Goal: Task Accomplishment & Management: Manage account settings

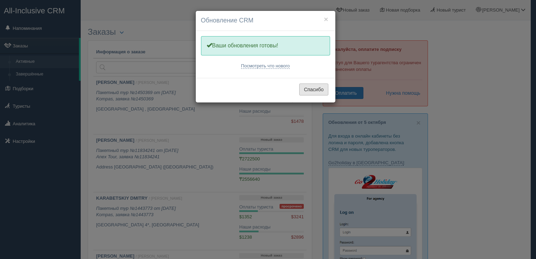
click at [310, 89] on button "Спасибо" at bounding box center [313, 90] width 29 height 12
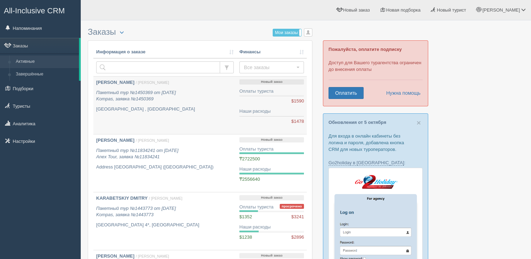
click at [276, 105] on div "Новый заказ Оплаты туриста $0,00 $1590 Наши расходы $0,00 $1478" at bounding box center [271, 101] width 65 height 45
click at [110, 82] on b "[PERSON_NAME]" at bounding box center [115, 82] width 38 height 5
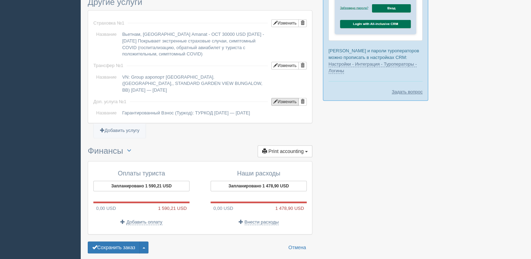
scroll to position [589, 0]
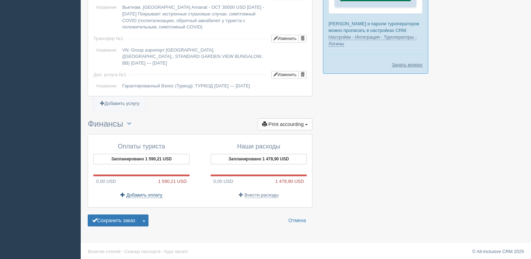
click at [146, 193] on span "Добавить оплату" at bounding box center [144, 195] width 36 height 6
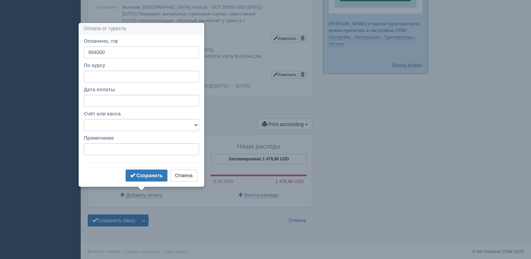
type input "884000"
click at [99, 75] on input "По курсу" at bounding box center [141, 77] width 115 height 12
type input "556"
click at [97, 124] on select "Банковский счёт Наличная касса" at bounding box center [141, 125] width 115 height 12
select select "2523"
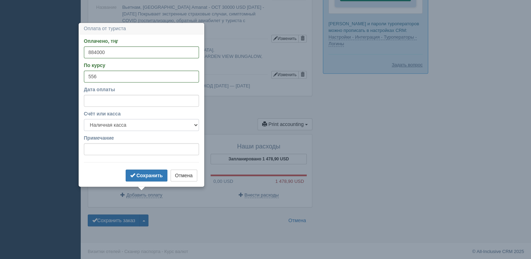
click at [84, 119] on select "Банковский счёт Наличная касса" at bounding box center [141, 125] width 115 height 12
click at [152, 173] on b "Сохранить" at bounding box center [150, 176] width 26 height 6
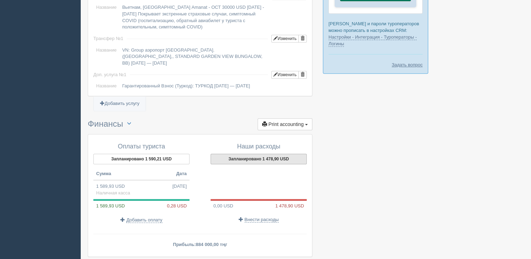
click at [279, 157] on button "Запланировано 1 478,90 USD" at bounding box center [259, 159] width 96 height 11
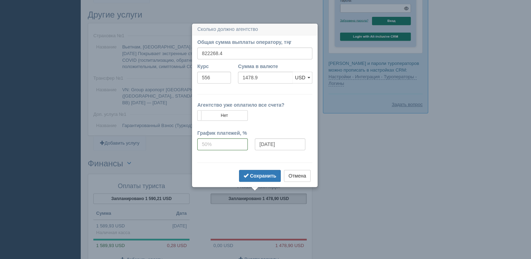
scroll to position [537, 0]
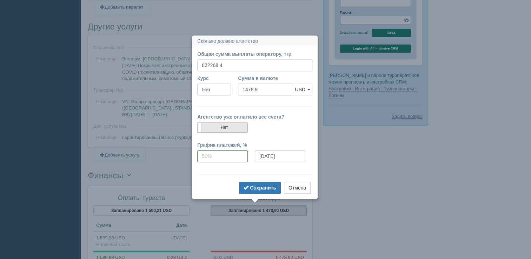
click at [242, 129] on label "Нет" at bounding box center [223, 128] width 50 height 10
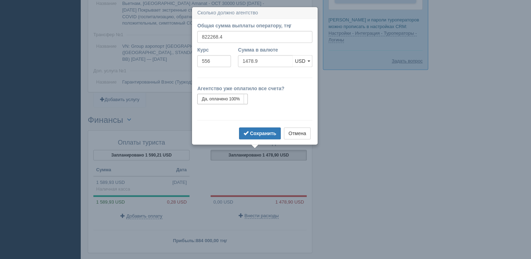
scroll to position [599, 0]
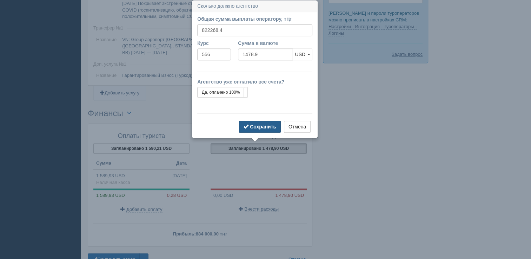
click at [258, 126] on b "Сохранить" at bounding box center [263, 127] width 26 height 6
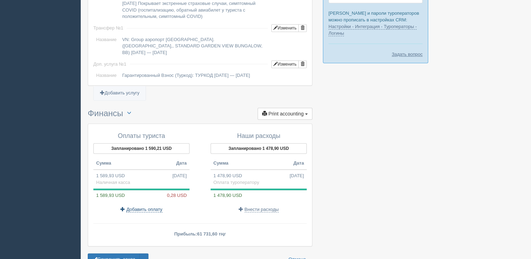
click at [150, 207] on span "Добавить оплату" at bounding box center [144, 210] width 36 height 6
select select
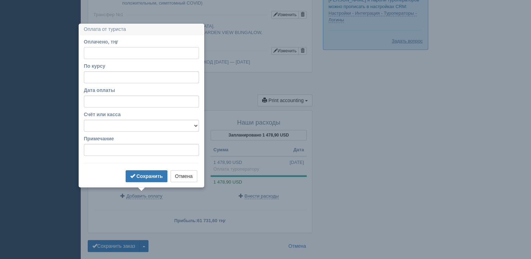
scroll to position [601, 0]
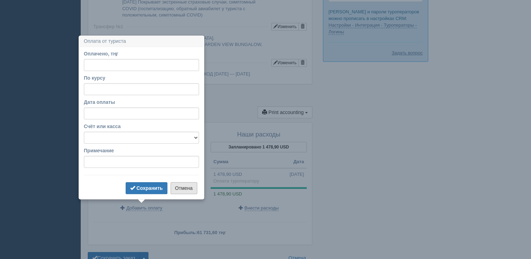
click at [190, 188] on button "Отмена" at bounding box center [184, 188] width 27 height 12
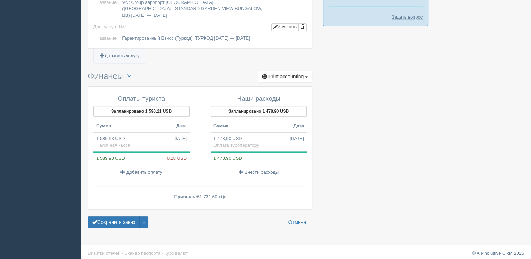
scroll to position [638, 0]
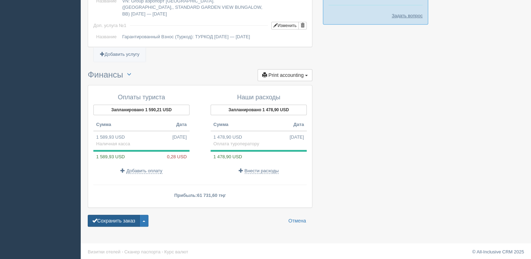
click at [127, 219] on button "Сохранить заказ" at bounding box center [114, 221] width 52 height 12
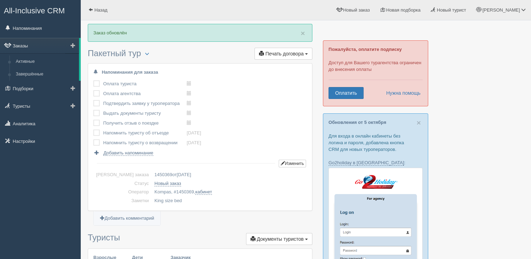
click at [22, 47] on link "Заказы" at bounding box center [39, 45] width 79 height 15
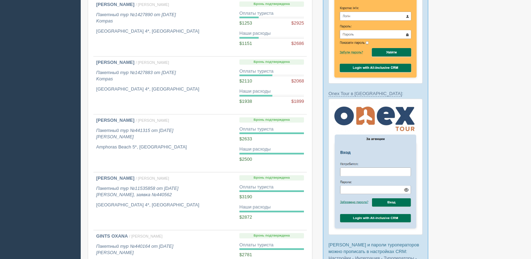
scroll to position [481, 0]
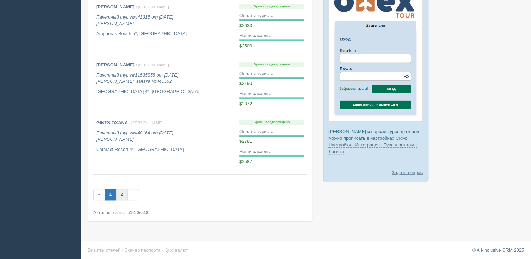
click at [119, 196] on link "2" at bounding box center [122, 195] width 12 height 12
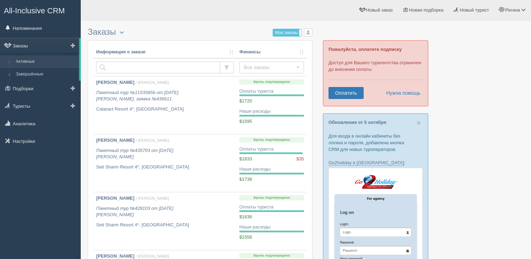
click at [25, 47] on link "Заказы" at bounding box center [39, 45] width 79 height 15
